Goal: Browse casually: Explore the website without a specific task or goal

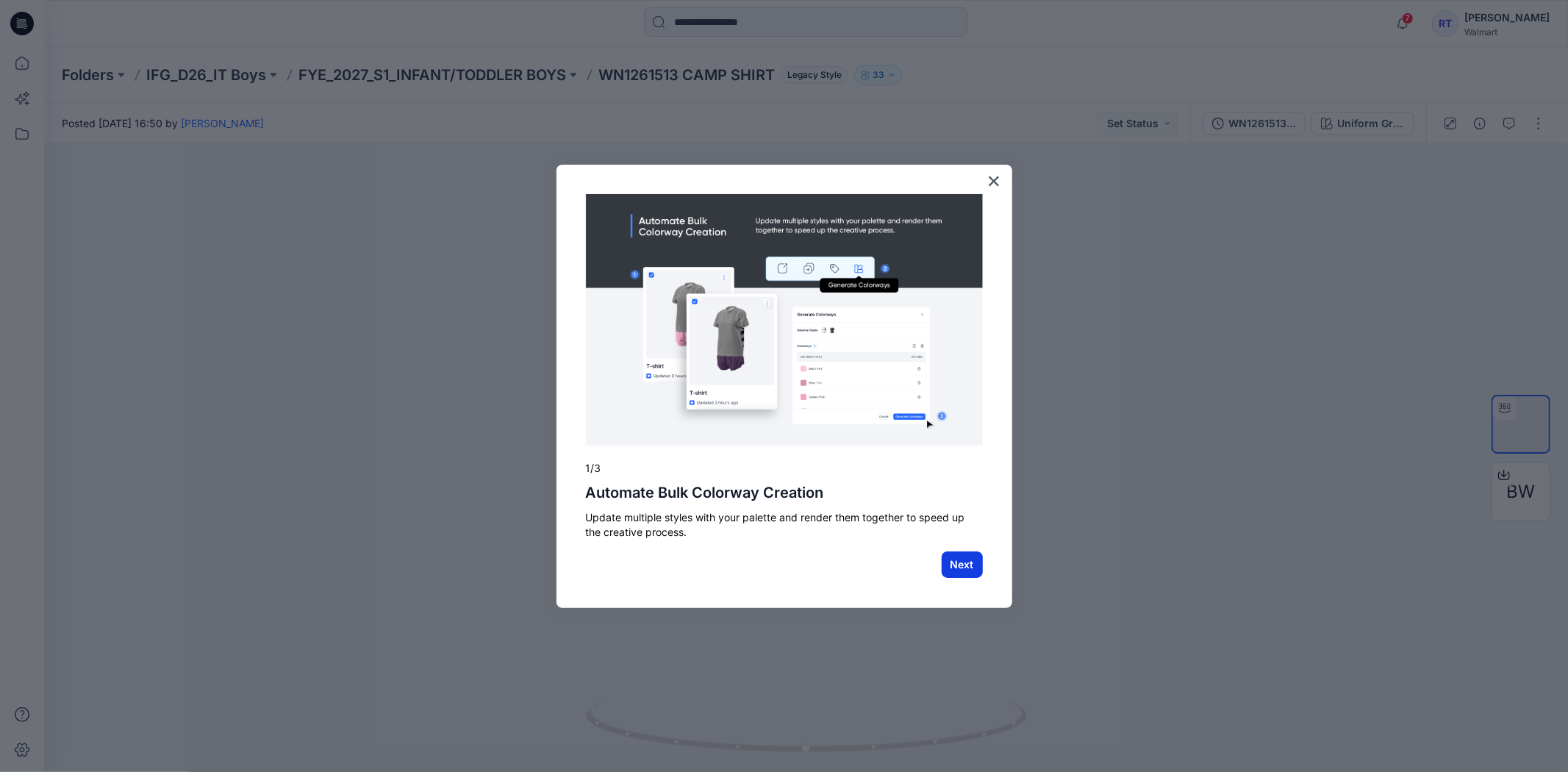
click at [952, 563] on button "Next" at bounding box center [963, 565] width 41 height 26
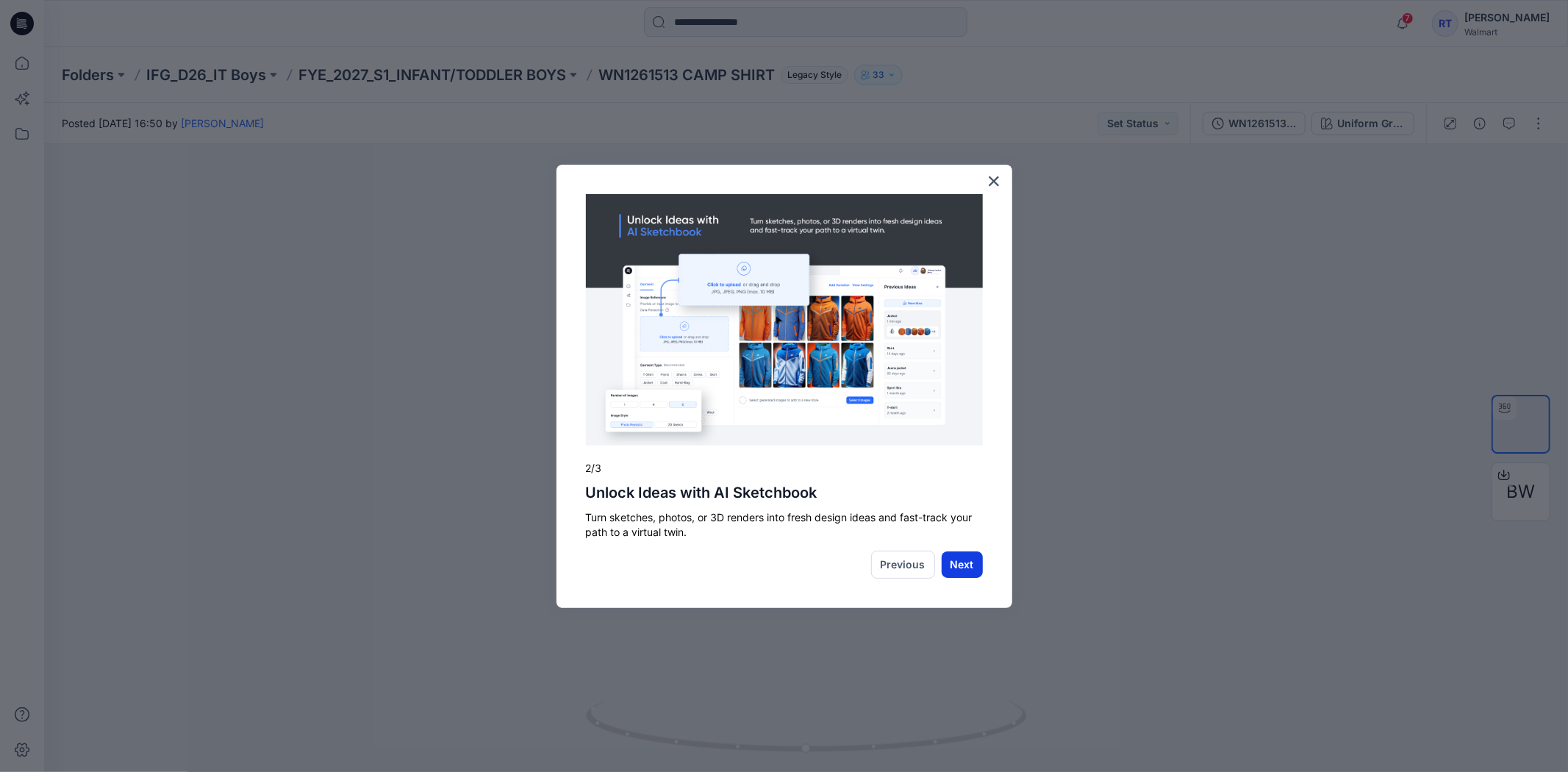
click at [954, 562] on button "Next" at bounding box center [963, 565] width 41 height 26
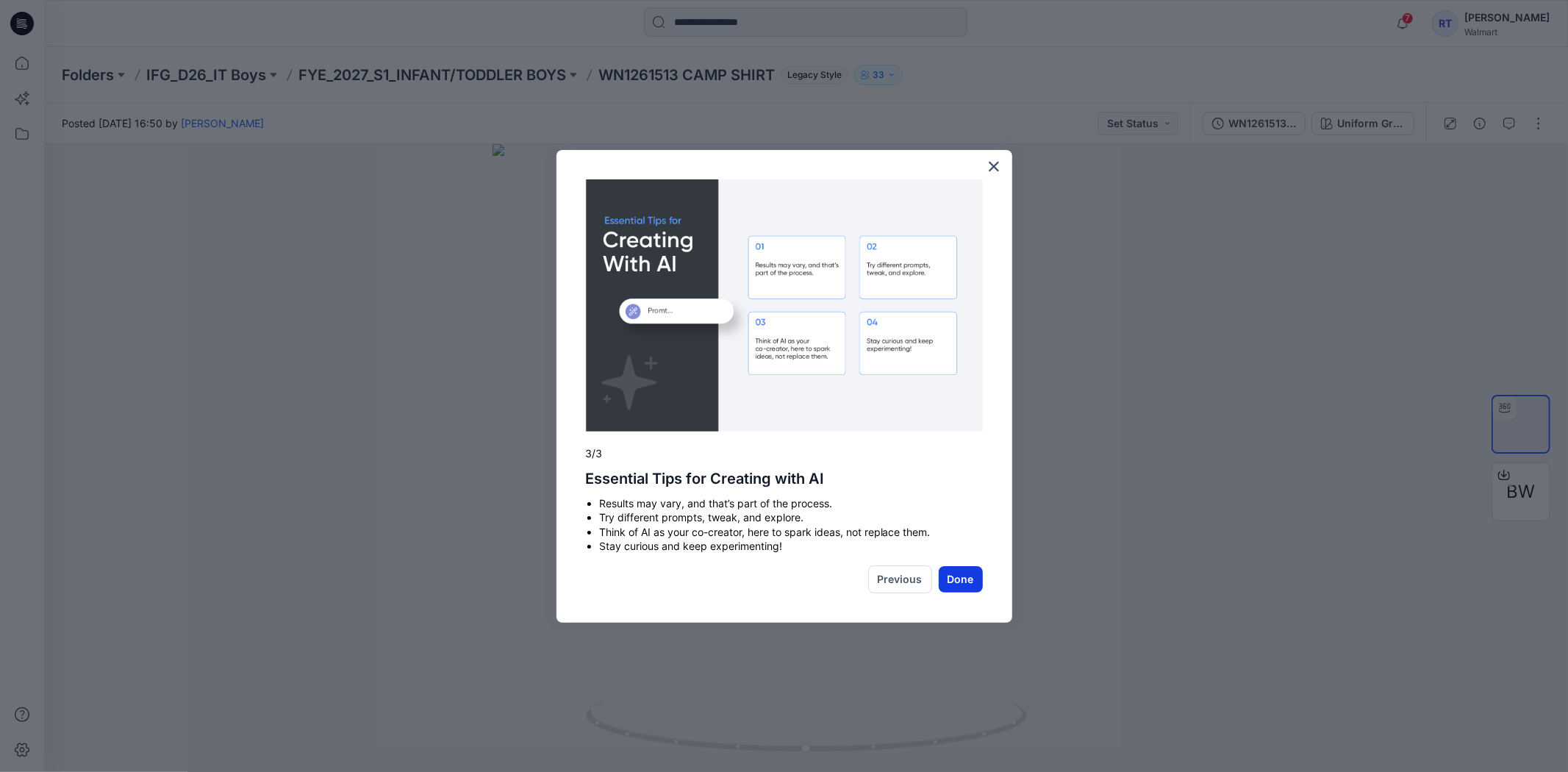
click at [962, 575] on button "Done" at bounding box center [961, 579] width 44 height 26
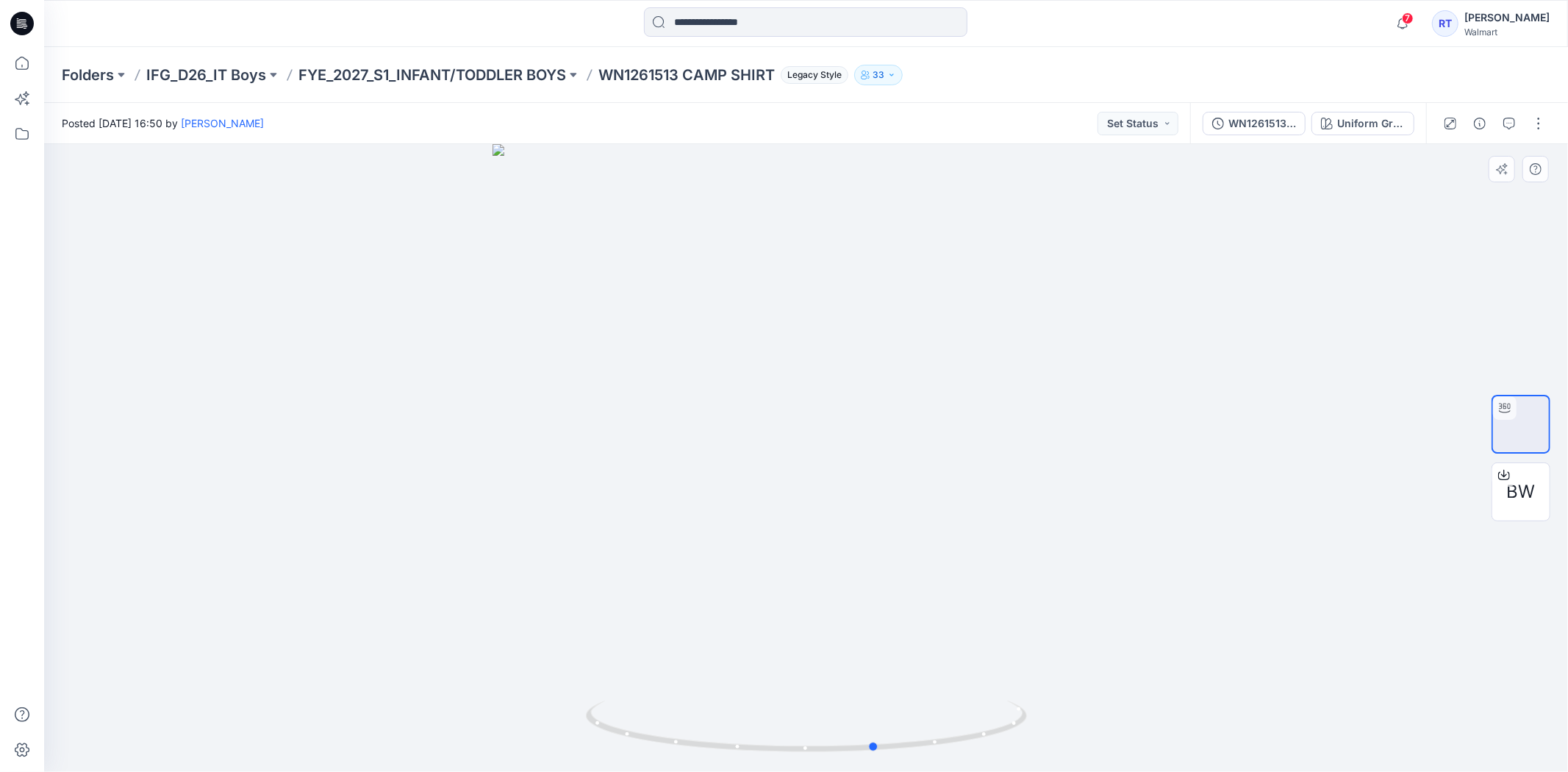
drag, startPoint x: 1009, startPoint y: 725, endPoint x: 1079, endPoint y: 687, distance: 79.6
click at [1079, 687] on div at bounding box center [807, 458] width 1525 height 628
drag, startPoint x: 1013, startPoint y: 723, endPoint x: 948, endPoint y: 723, distance: 65.0
click at [948, 723] on icon at bounding box center [808, 728] width 445 height 55
drag, startPoint x: 803, startPoint y: 749, endPoint x: 811, endPoint y: 706, distance: 43.7
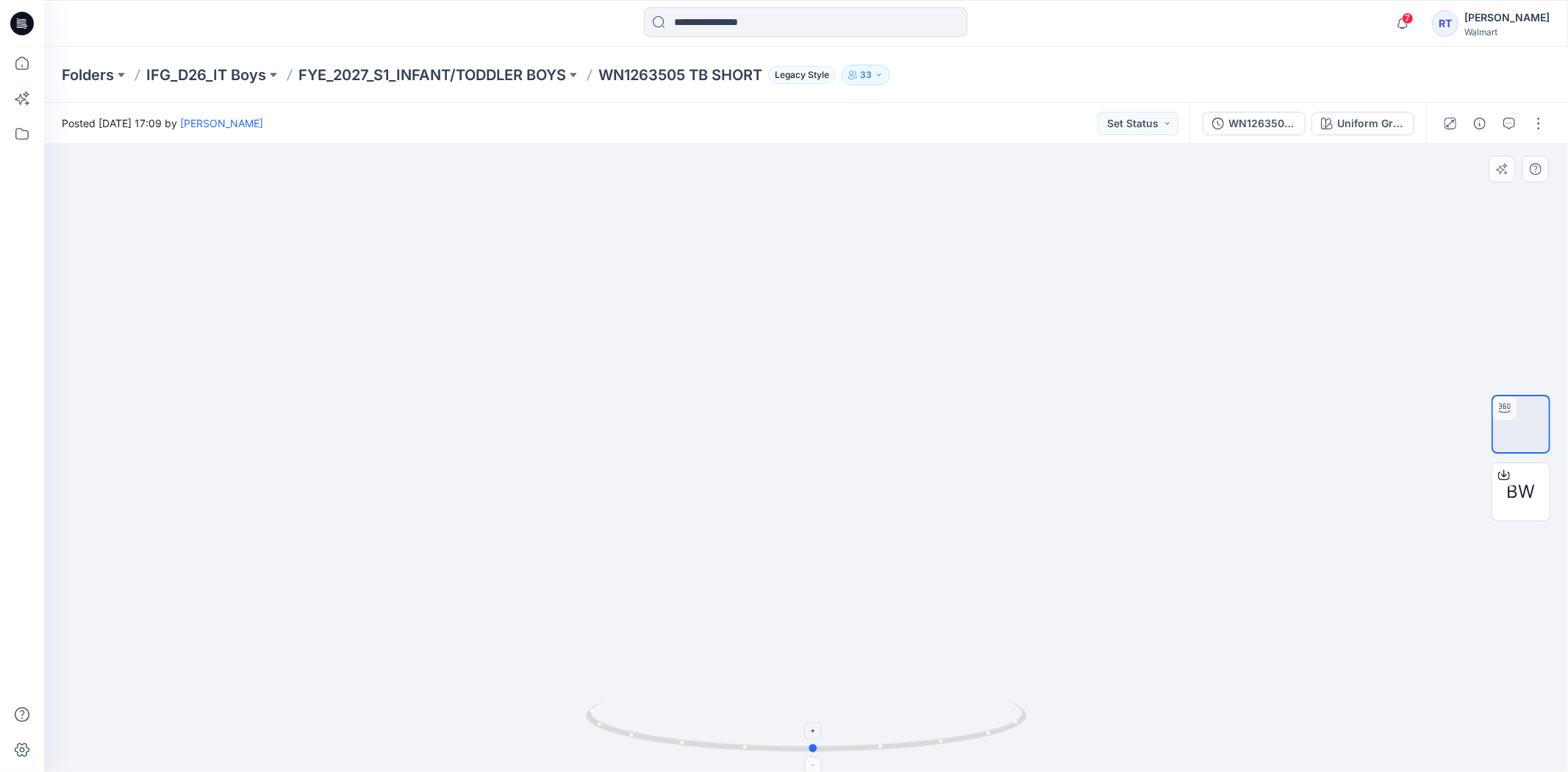
click at [811, 706] on icon at bounding box center [808, 728] width 445 height 55
click at [1542, 119] on button "button" at bounding box center [1539, 124] width 24 height 24
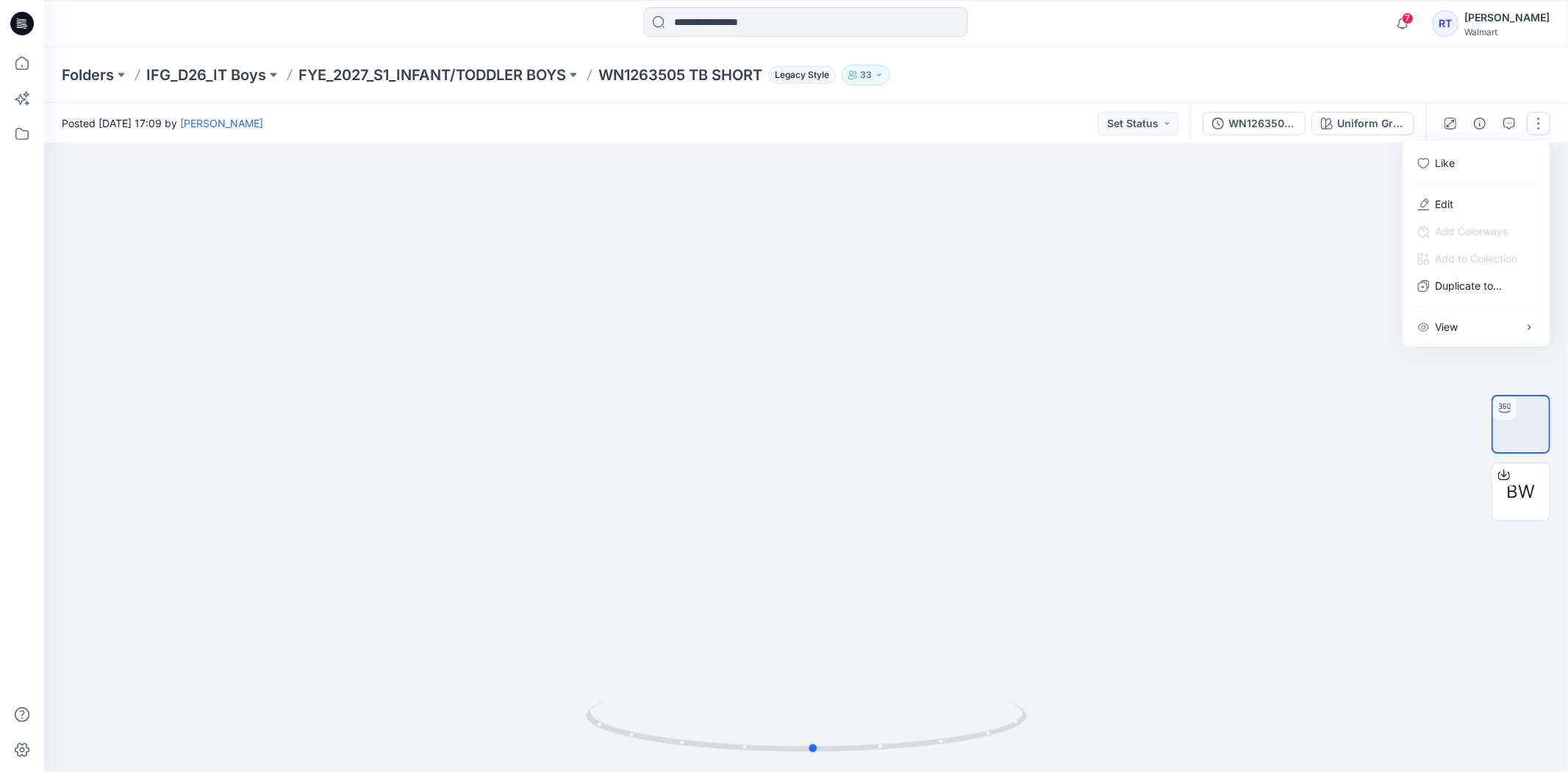
click at [1287, 206] on div at bounding box center [807, 458] width 1525 height 628
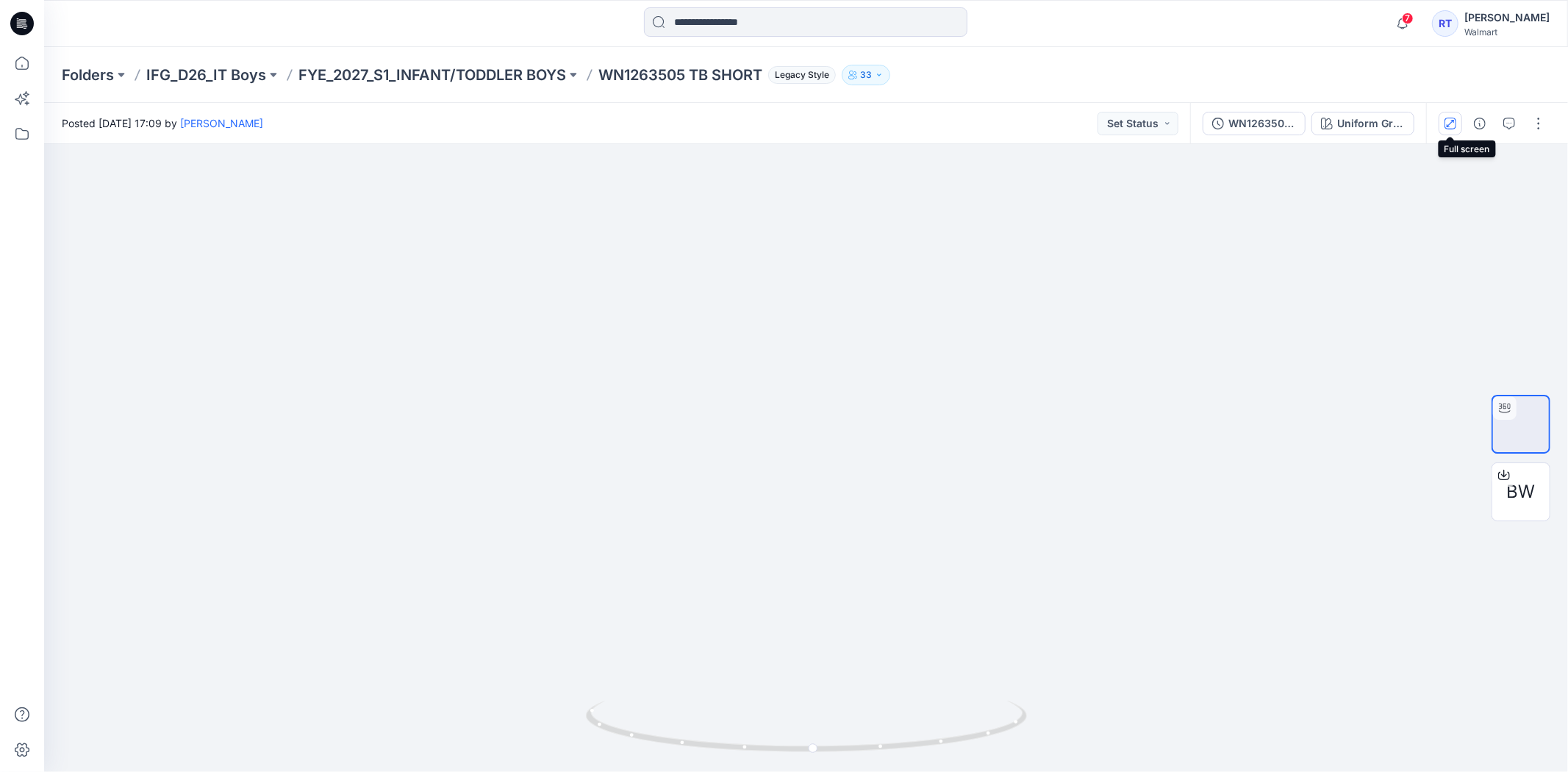
click at [1449, 120] on icon "button" at bounding box center [1450, 124] width 12 height 12
